Goal: Task Accomplishment & Management: Manage account settings

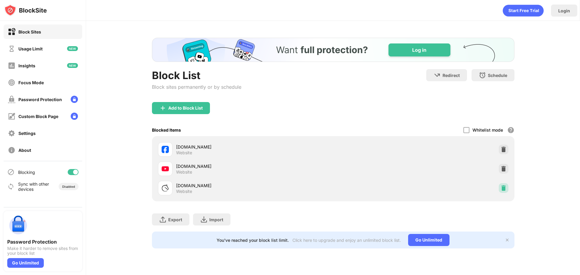
click at [501, 186] on img at bounding box center [504, 188] width 6 height 6
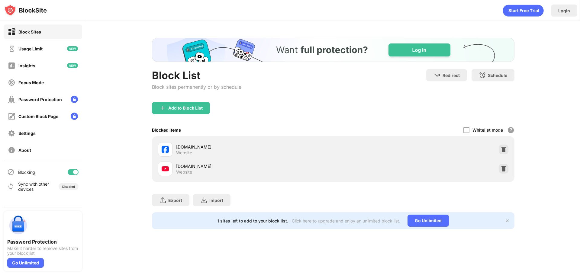
click at [179, 114] on div "Add to Block List" at bounding box center [181, 108] width 58 height 12
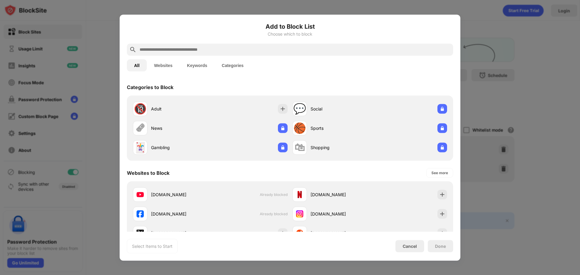
click at [235, 50] on input "text" at bounding box center [295, 49] width 312 height 7
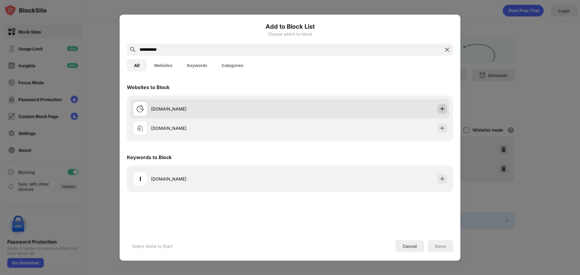
type input "**********"
click at [441, 108] on img at bounding box center [442, 109] width 6 height 6
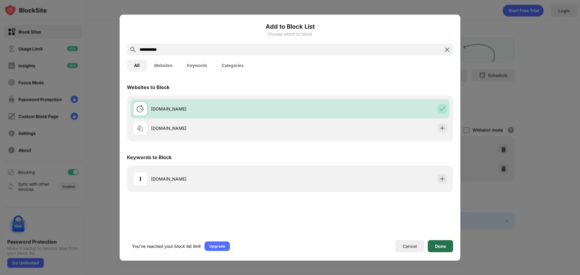
click at [436, 250] on div "Done" at bounding box center [440, 246] width 25 height 12
